Goal: Transaction & Acquisition: Book appointment/travel/reservation

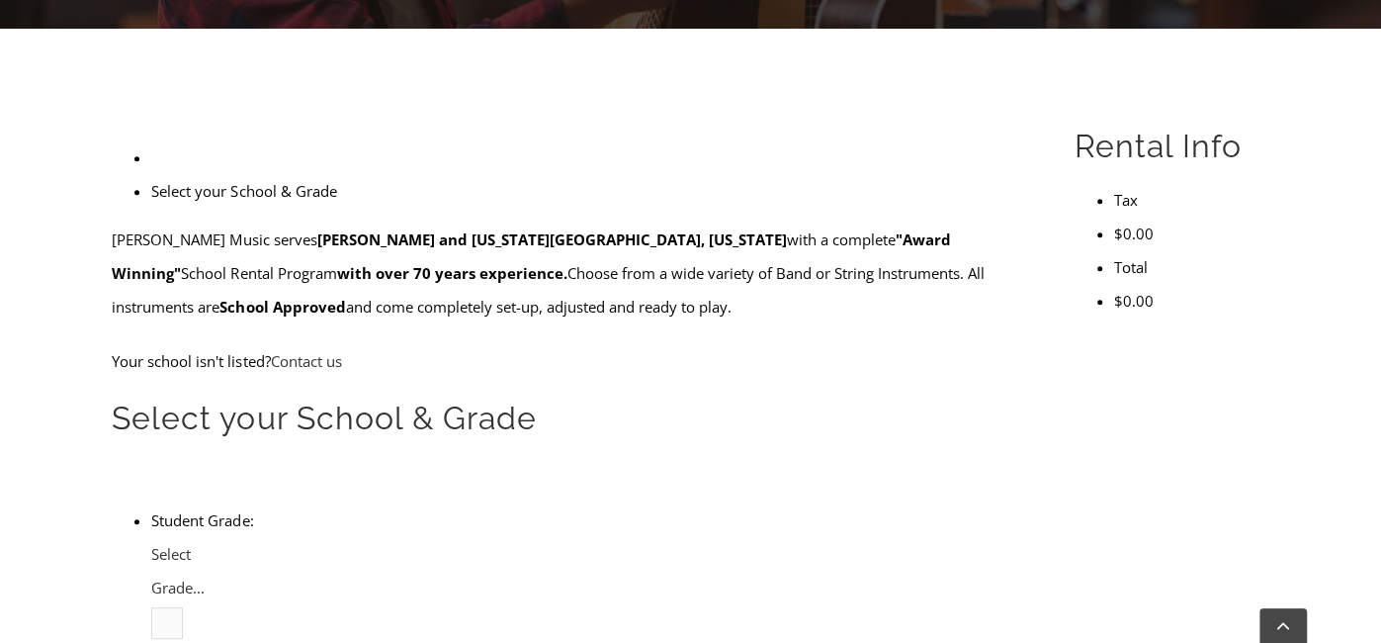
scroll to position [671, 0]
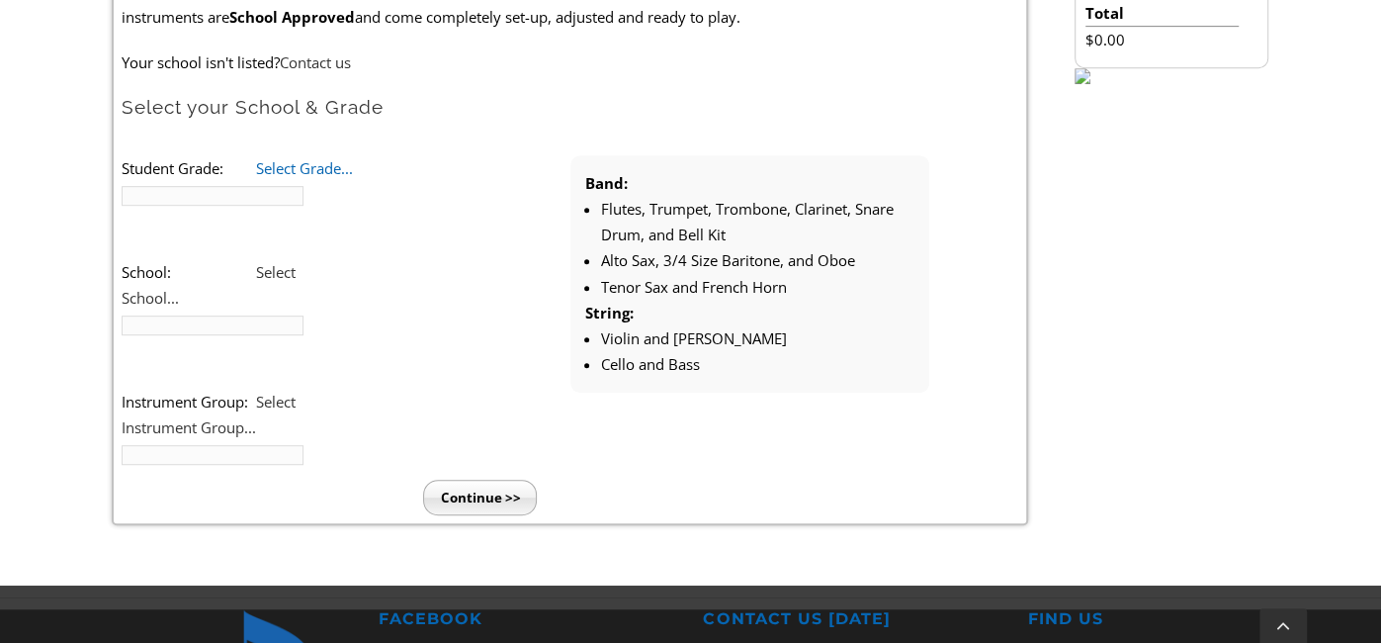
click at [353, 162] on span "Select Grade..." at bounding box center [304, 168] width 97 height 20
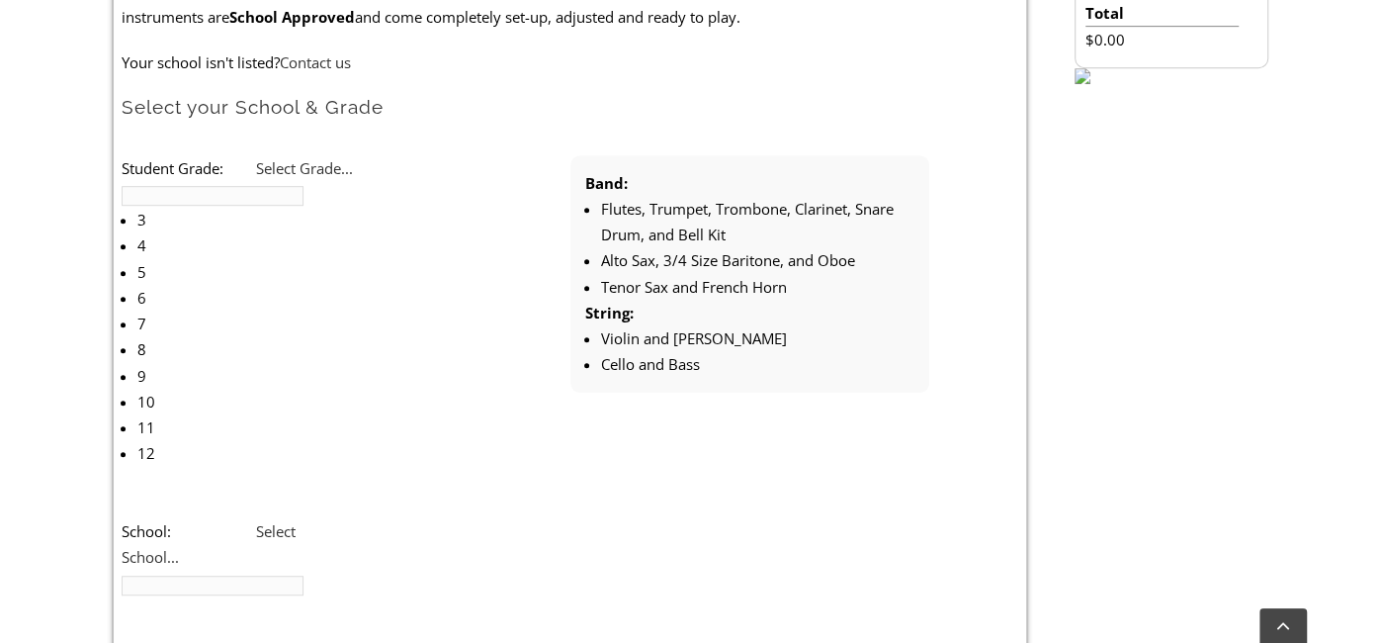
click at [357, 259] on li "5" at bounding box center [247, 272] width 220 height 26
click at [350, 237] on li "Student Grade: 3 4 5 6 7 8 9 10 11 12 5 3 4 5 6 7 8 9 10 11 12 School: [GEOGRAP…" at bounding box center [346, 465] width 449 height 620
click at [296, 521] on span "Select School..." at bounding box center [209, 543] width 174 height 45
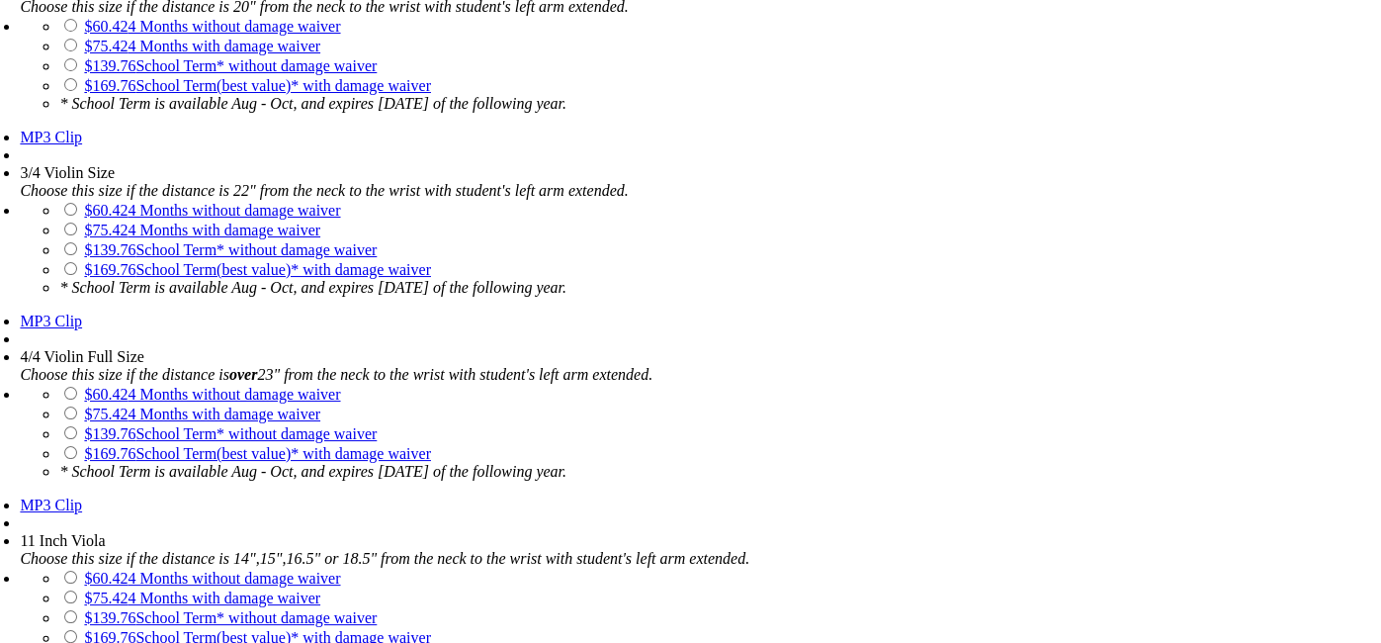
scroll to position [2016, 0]
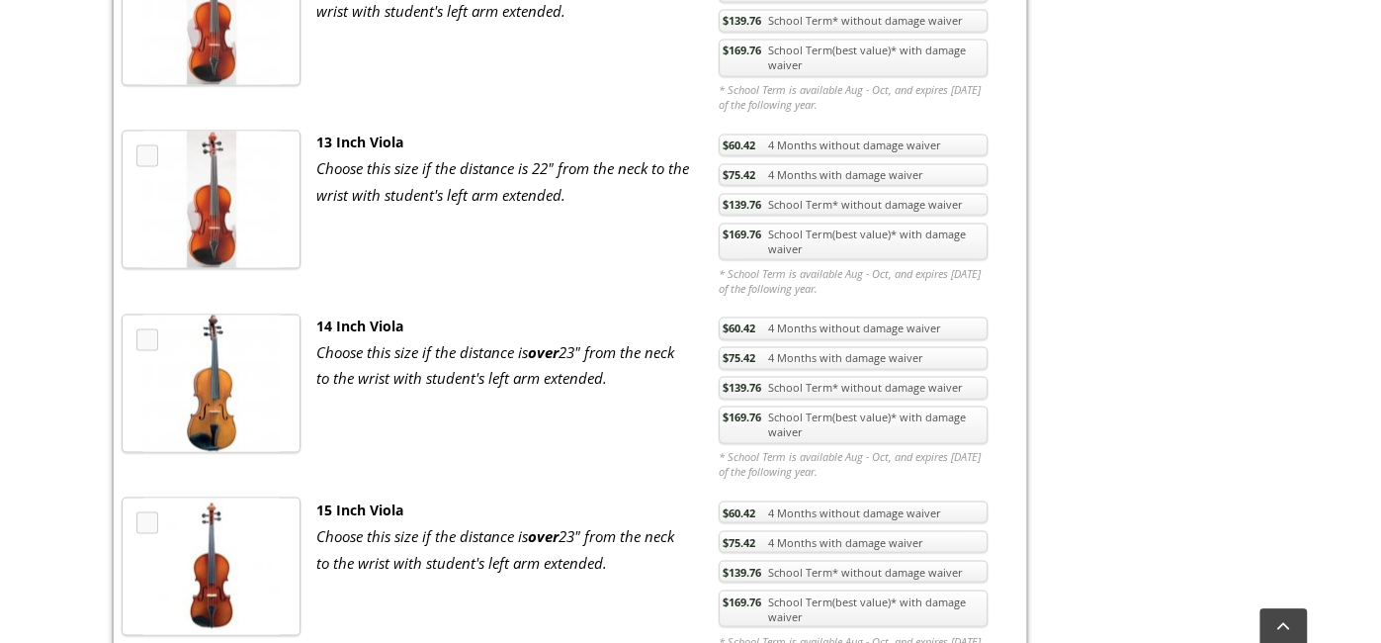
click at [784, 222] on link "$169.76 School Term(best value)* with damage waiver" at bounding box center [853, 241] width 269 height 38
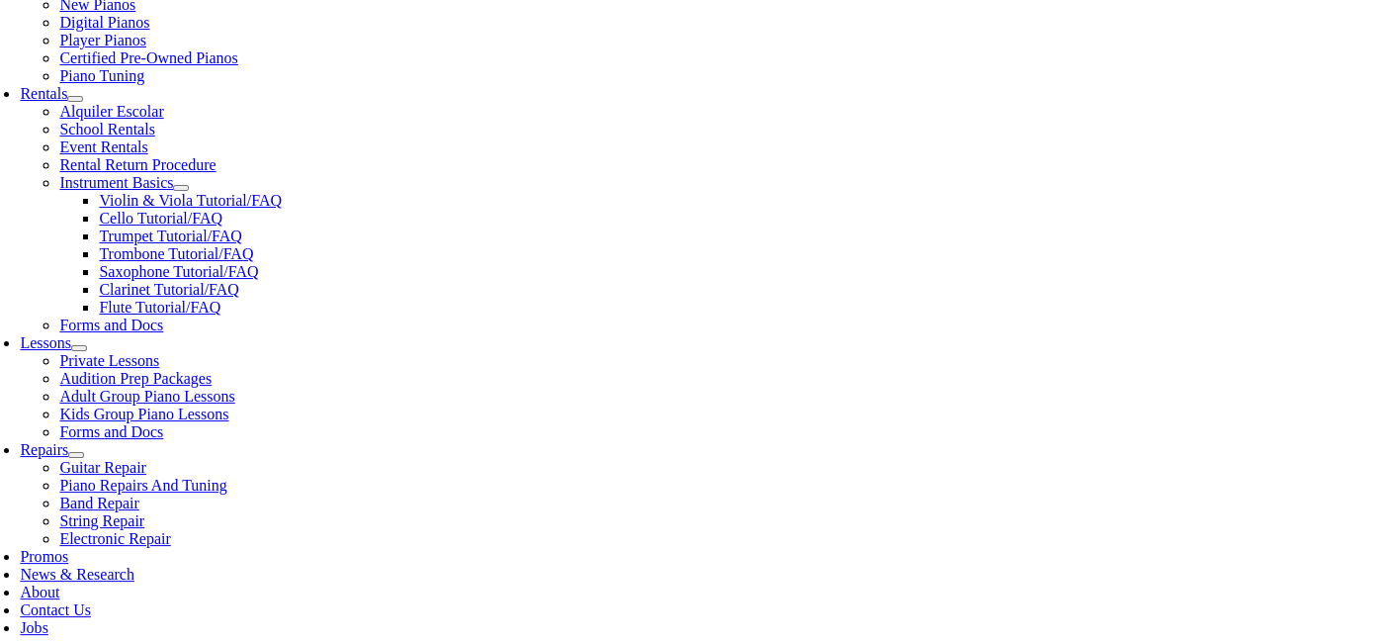
scroll to position [632, 0]
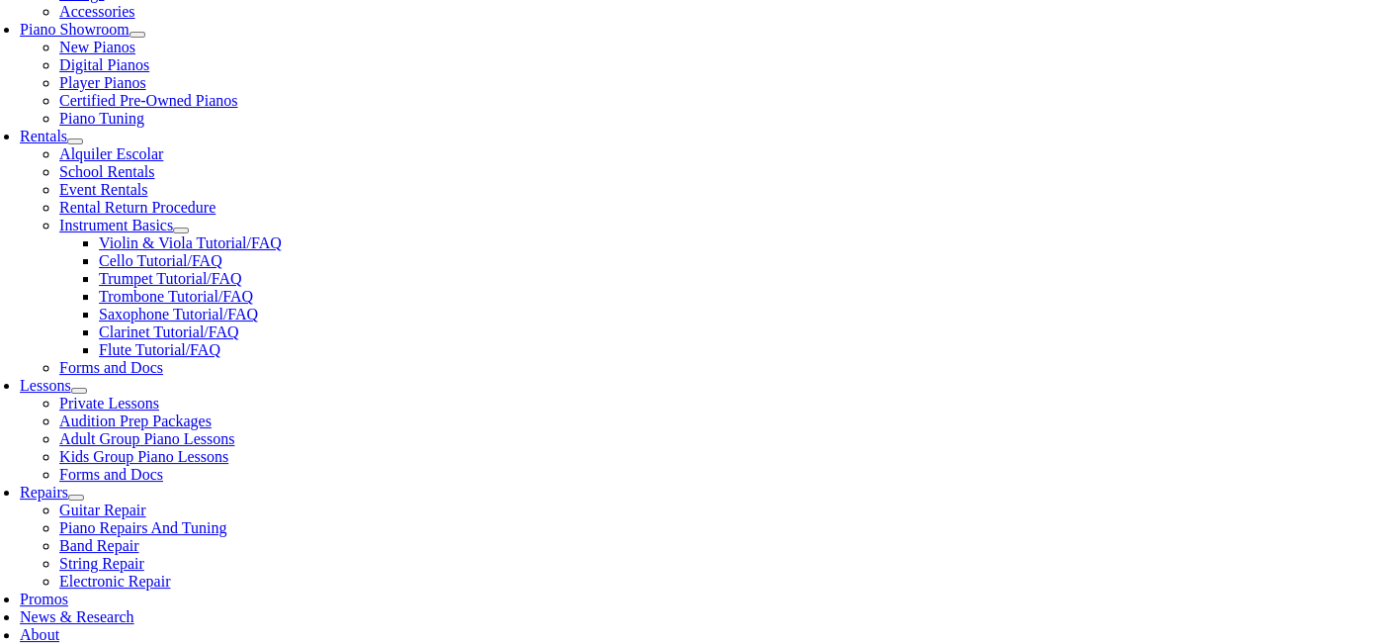
scroll to position [592, 0]
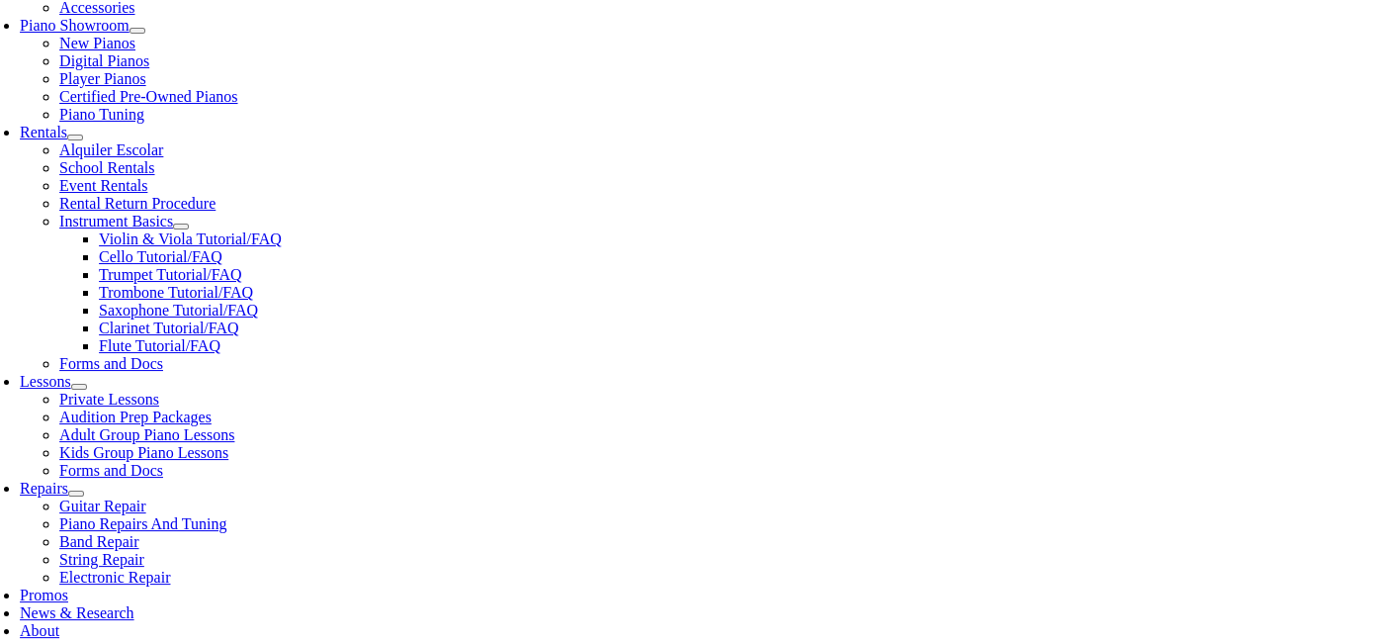
type input "1"
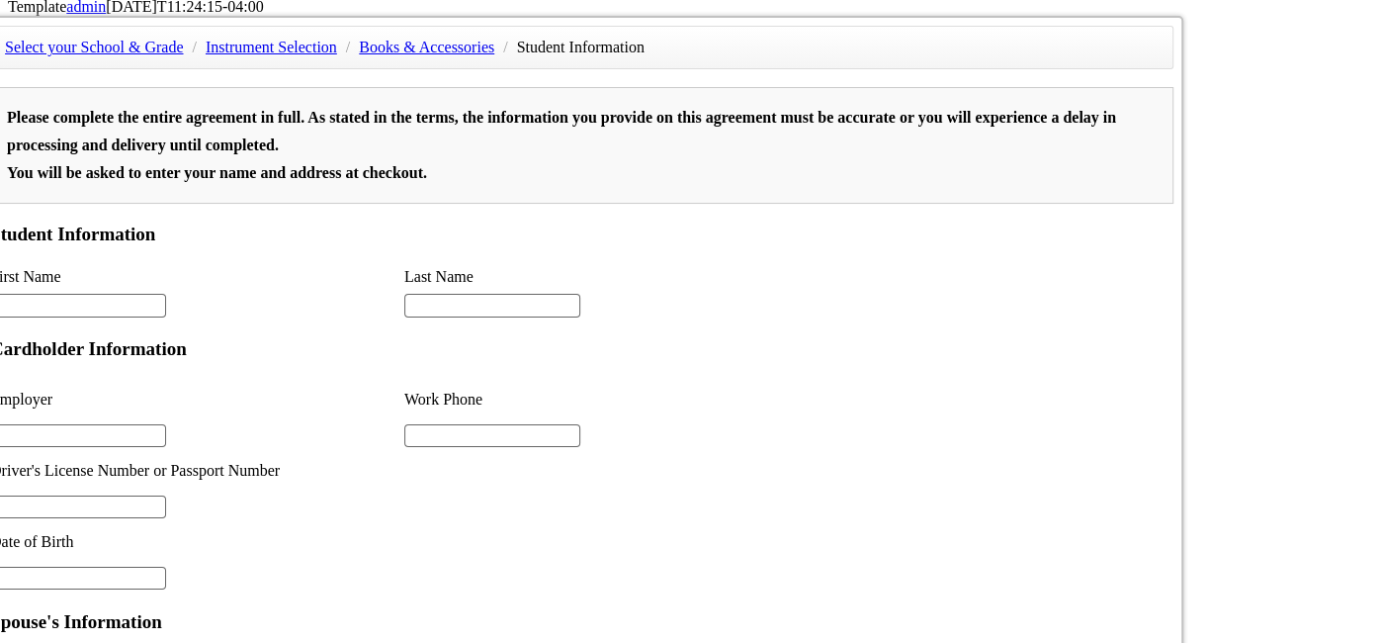
scroll to position [1186, 0]
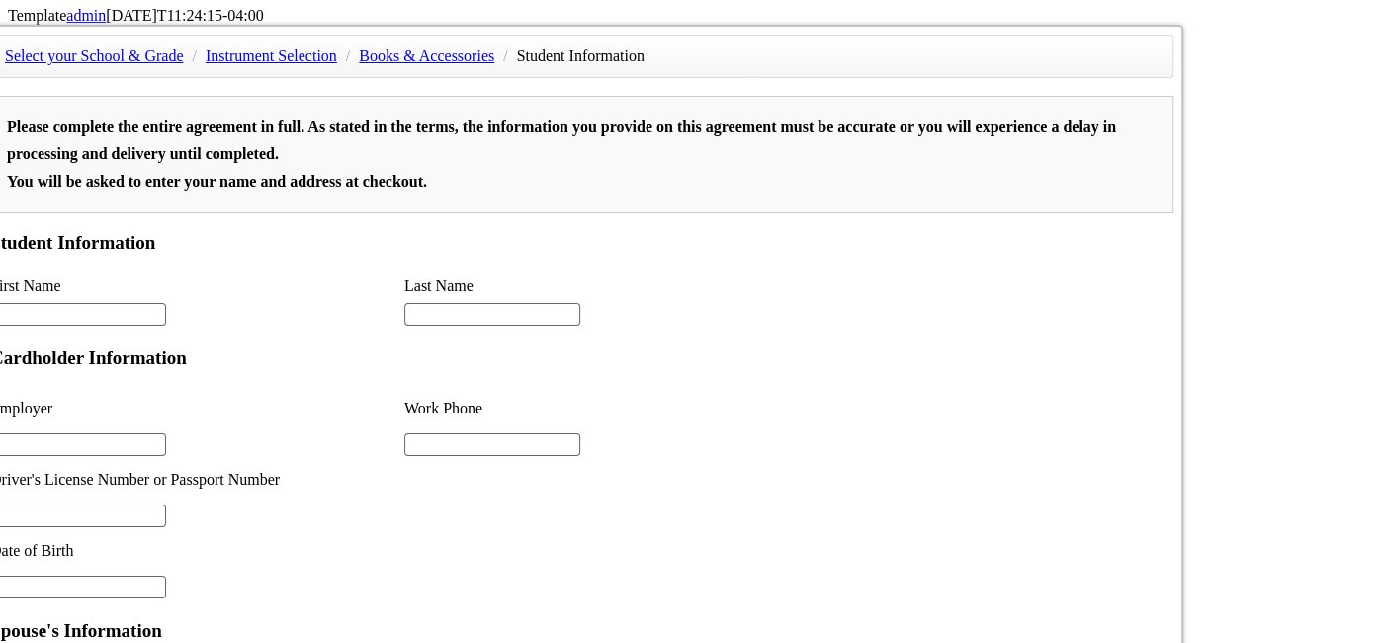
scroll to position [1337, 0]
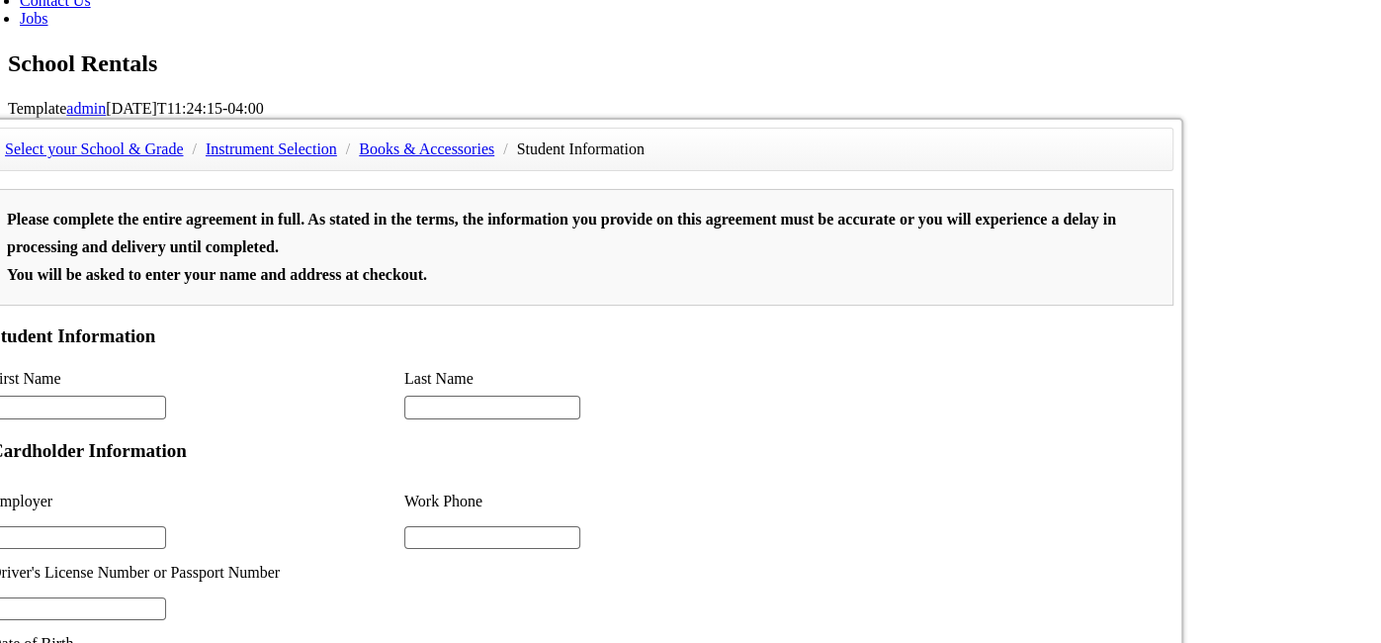
scroll to position [1241, 0]
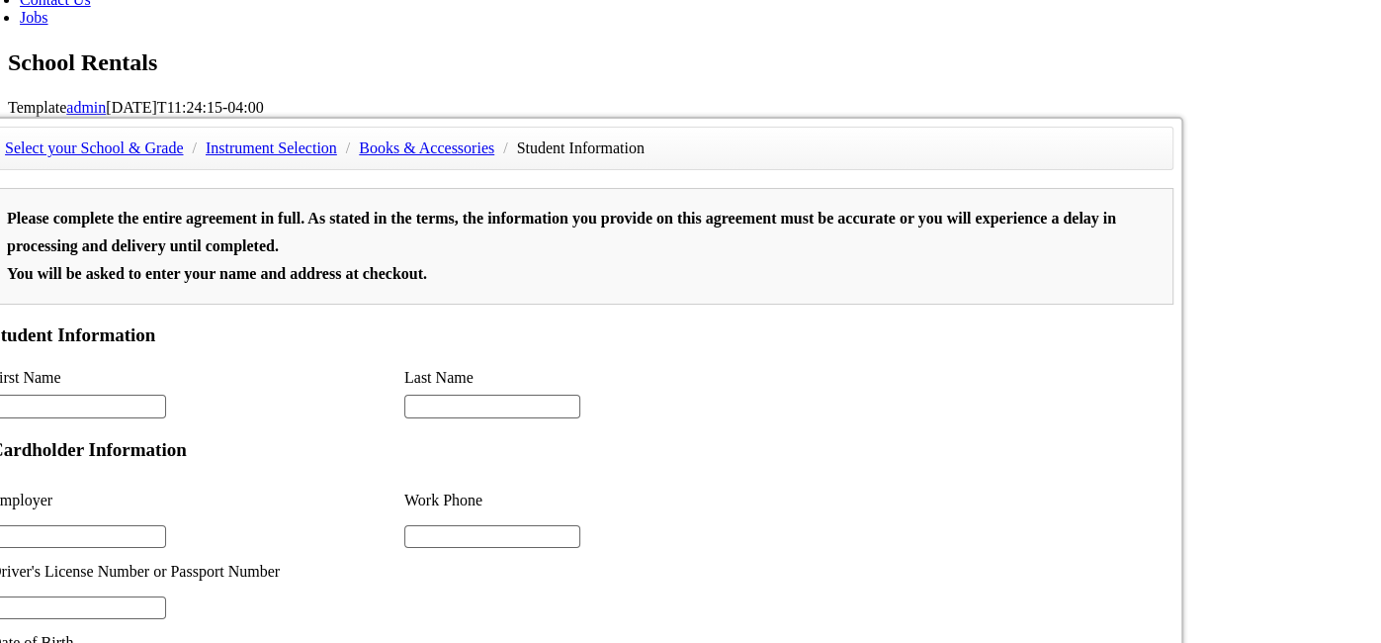
select select "page-actual"
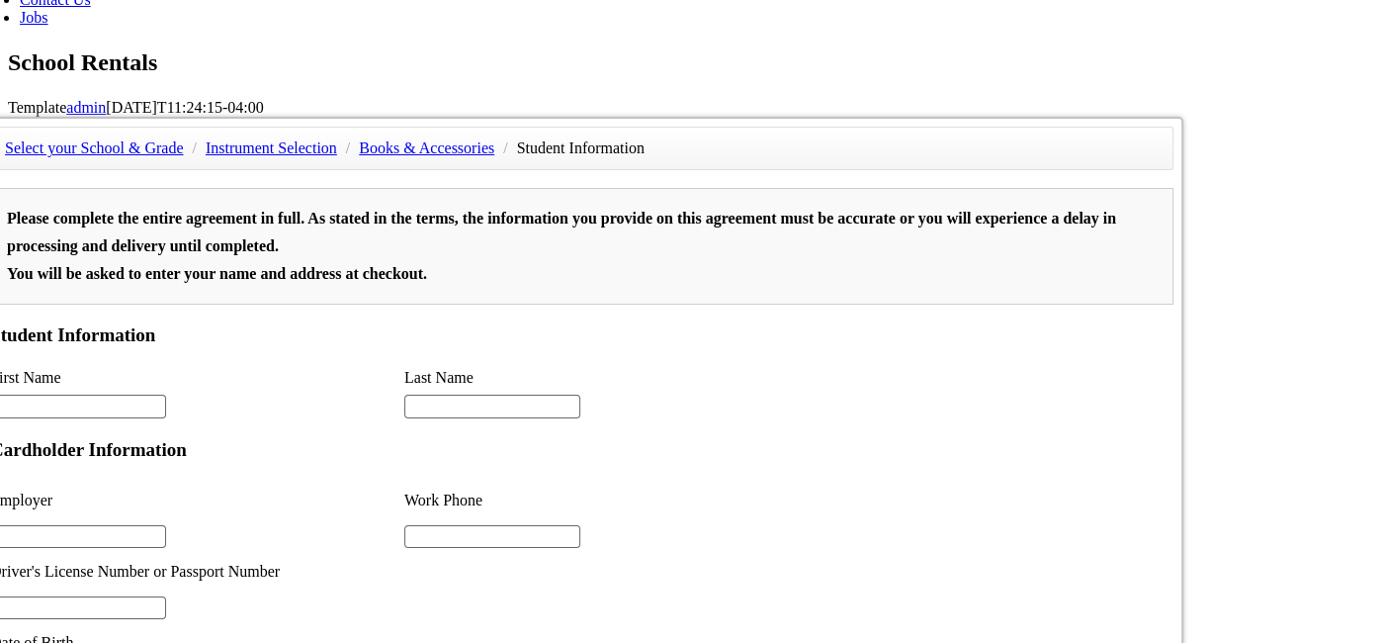
type input "2"
